Goal: Navigation & Orientation: Find specific page/section

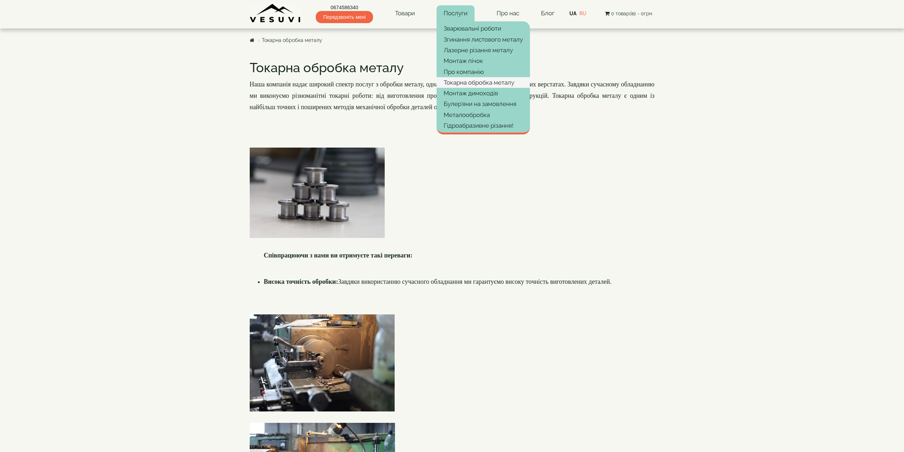
click at [513, 83] on link "Токарна обробка металу" at bounding box center [483, 82] width 93 height 11
click at [463, 52] on link "Лазерне різання металу" at bounding box center [483, 50] width 93 height 11
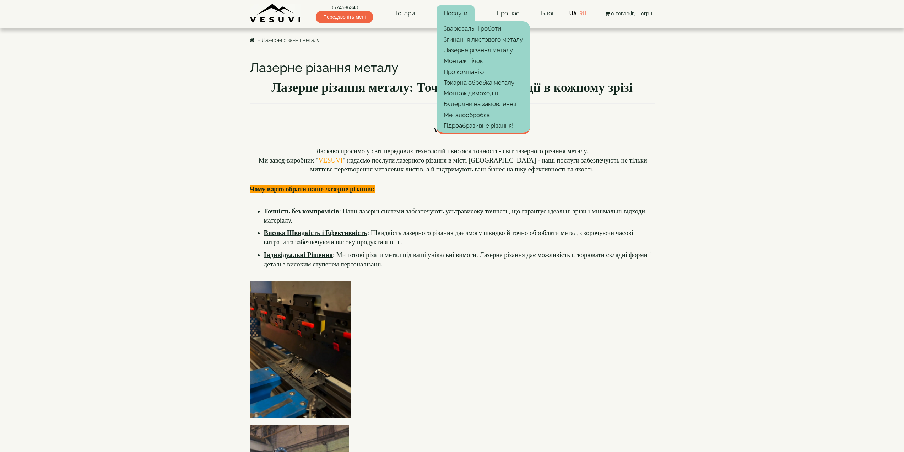
click at [453, 12] on link "Послуги" at bounding box center [456, 13] width 38 height 16
click at [467, 85] on link "Токарна обробка металу" at bounding box center [483, 82] width 93 height 11
